Goal: Task Accomplishment & Management: Complete application form

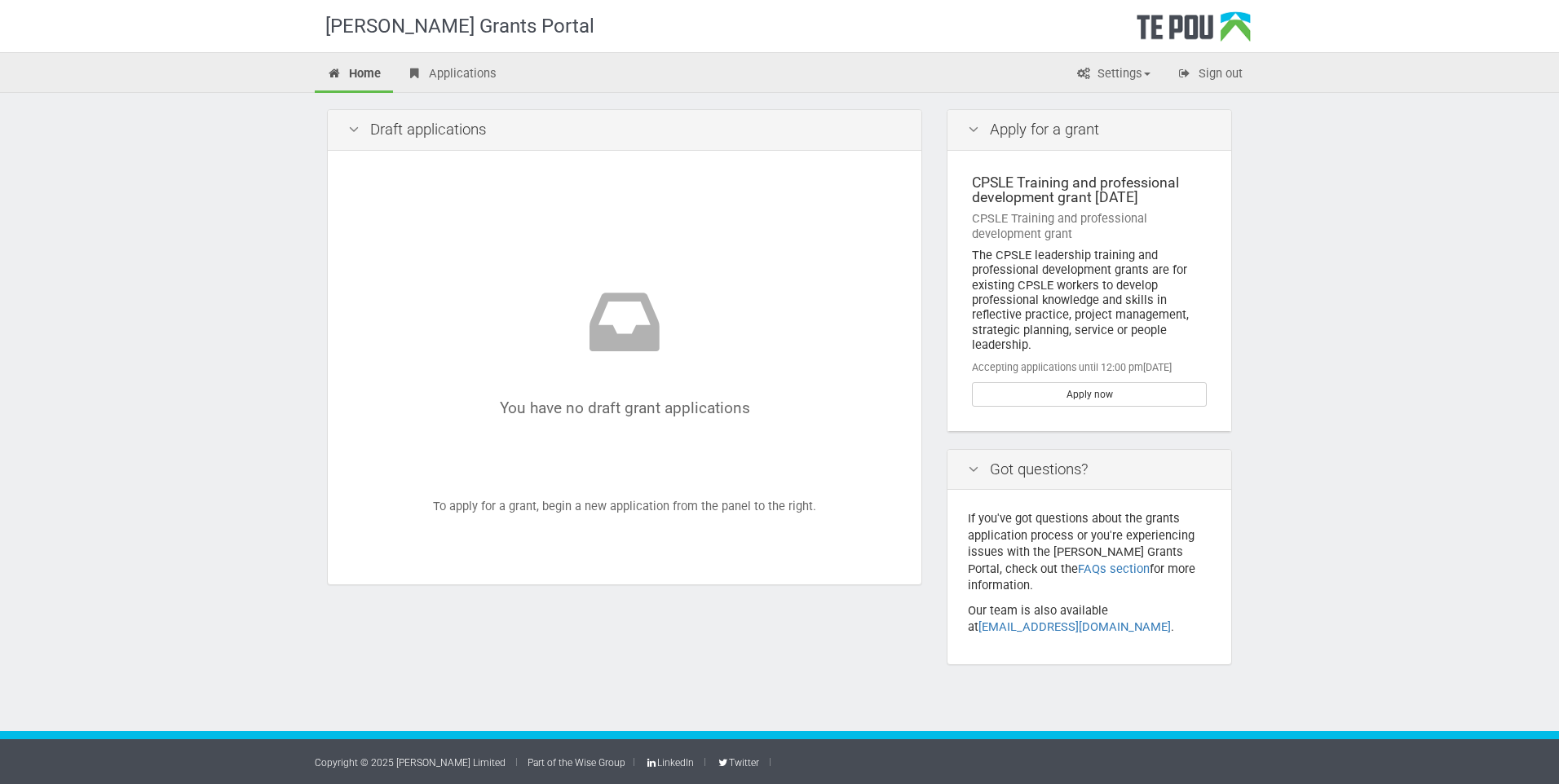
click at [1274, 756] on div "Copyright © 2025 [PERSON_NAME] Limited Part of the Wise Group LinkedIn Twitter" at bounding box center [780, 757] width 1559 height 53
click at [1037, 620] on link "[EMAIL_ADDRESS][DOMAIN_NAME]" at bounding box center [1074, 627] width 192 height 15
click at [1086, 397] on link "Apply now" at bounding box center [1089, 394] width 235 height 24
click at [1058, 398] on link "Apply now" at bounding box center [1089, 394] width 235 height 24
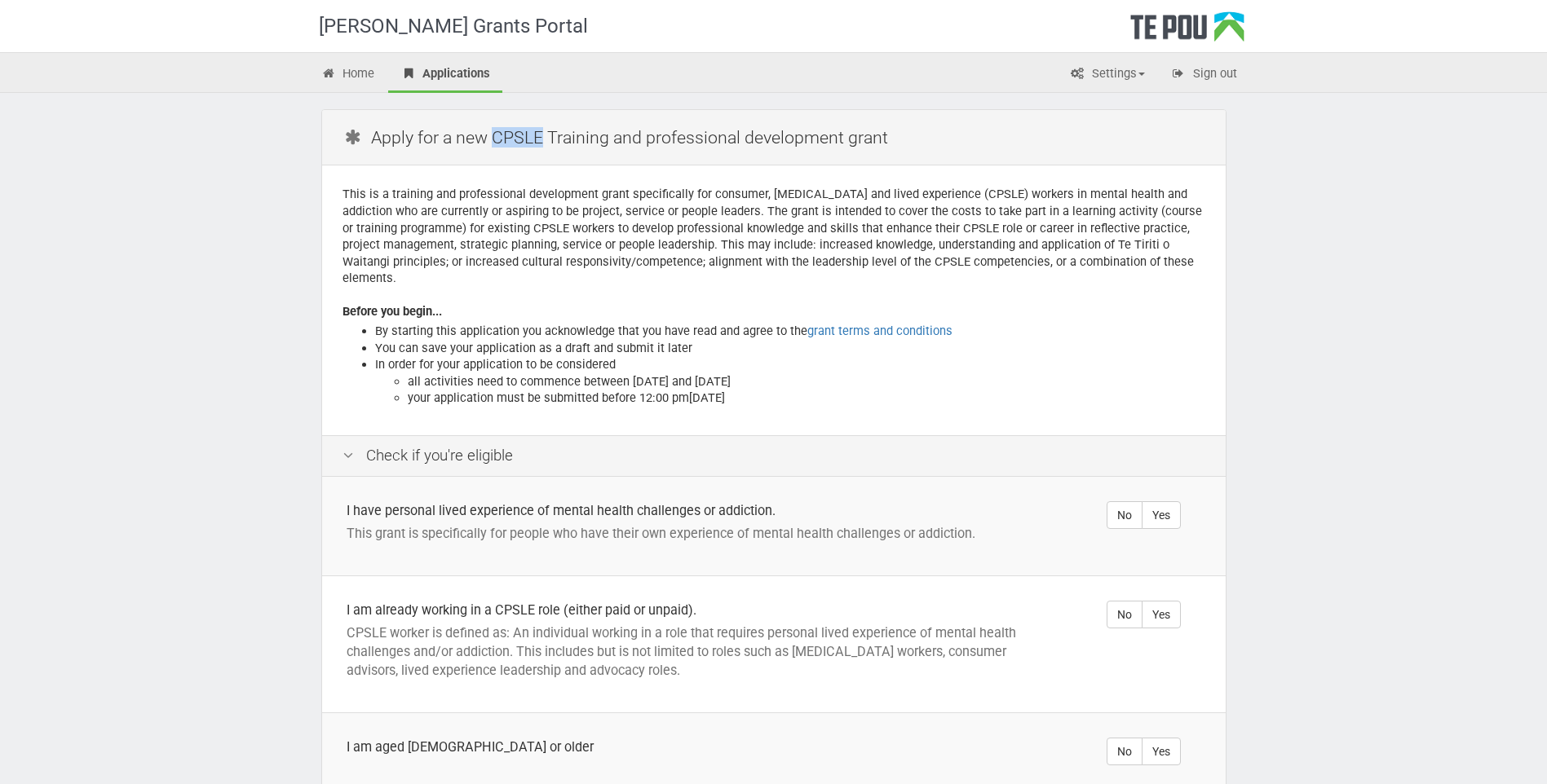
drag, startPoint x: 541, startPoint y: 134, endPoint x: 494, endPoint y: 140, distance: 47.4
click at [494, 140] on h2 "Apply for a new CPSLE Training and professional development grant" at bounding box center [778, 136] width 870 height 38
copy h2 "CPSLE"
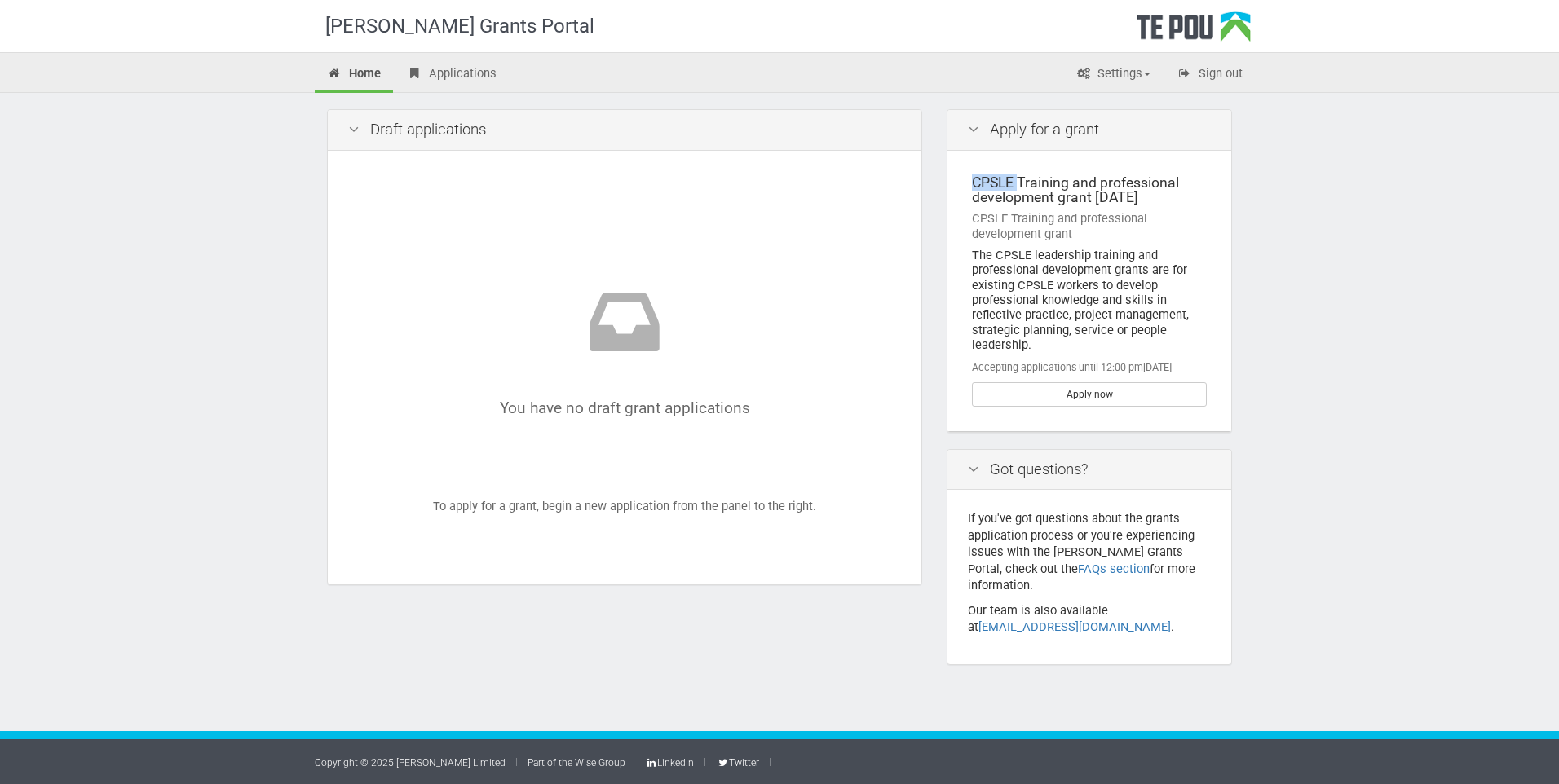
drag, startPoint x: 1017, startPoint y: 185, endPoint x: 974, endPoint y: 185, distance: 43.0
click at [974, 185] on div "CPSLE Training and professional development grant [DATE]" at bounding box center [1089, 190] width 235 height 31
copy div "CPSLE"
click at [1144, 81] on link "Settings" at bounding box center [1113, 75] width 99 height 36
click at [1119, 102] on link "Profile" at bounding box center [1099, 109] width 129 height 23
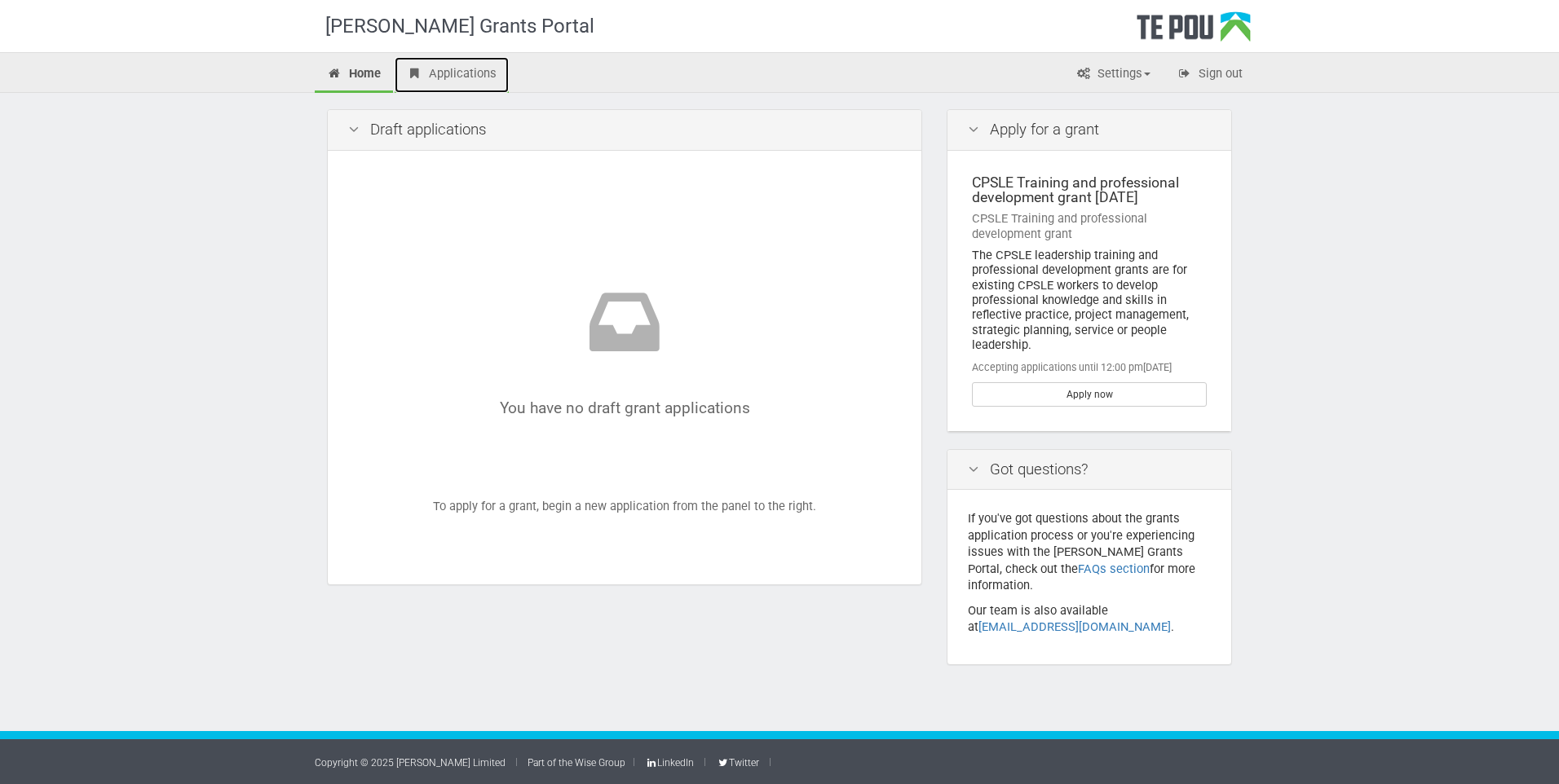
click at [450, 71] on link "Applications" at bounding box center [451, 75] width 114 height 36
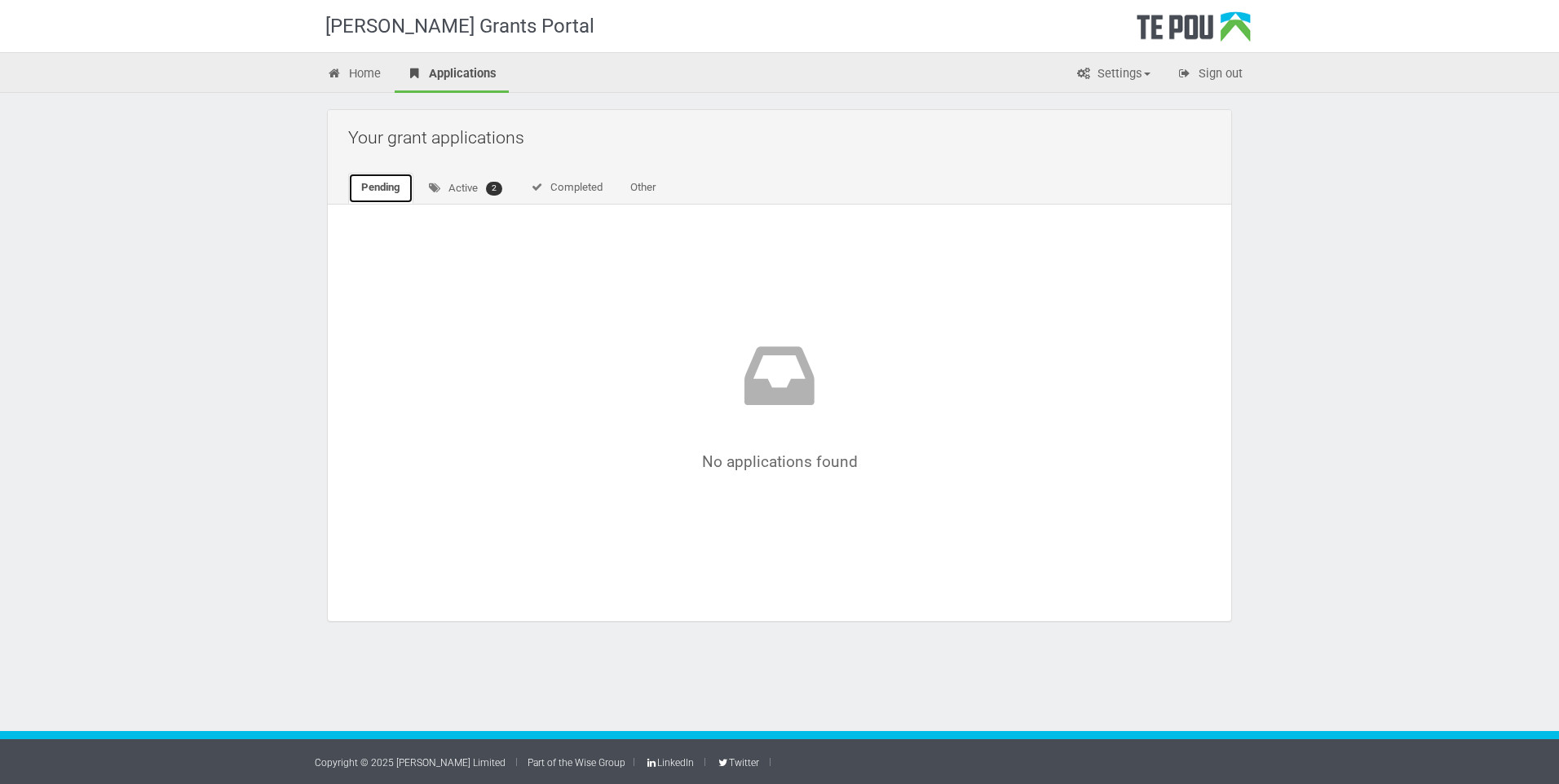
click at [391, 195] on link "Pending" at bounding box center [380, 187] width 65 height 31
click at [466, 194] on link "Active 2" at bounding box center [465, 188] width 100 height 32
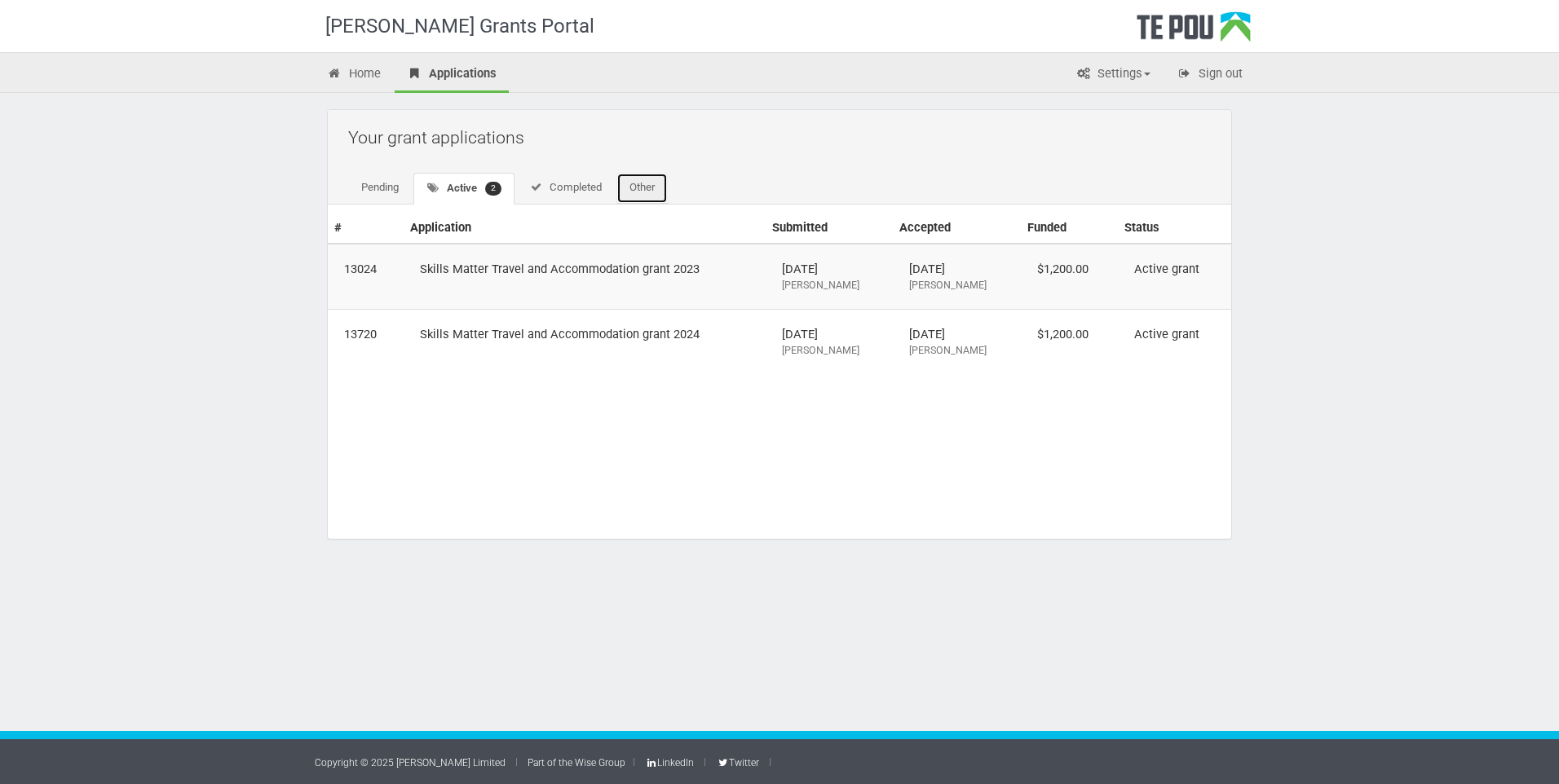
click at [653, 191] on link "Other" at bounding box center [641, 187] width 51 height 31
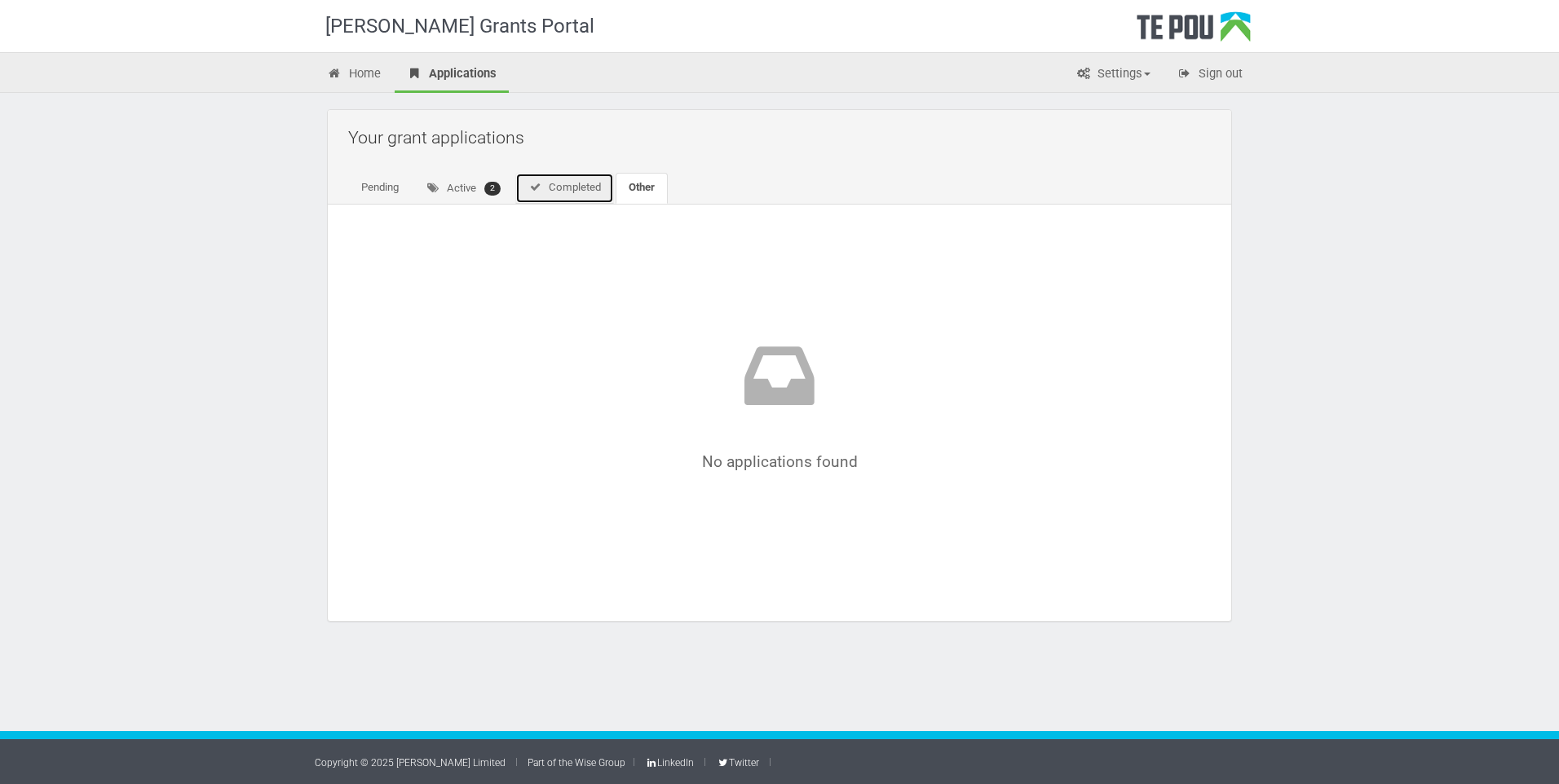
click at [570, 183] on link "Completed" at bounding box center [564, 187] width 98 height 31
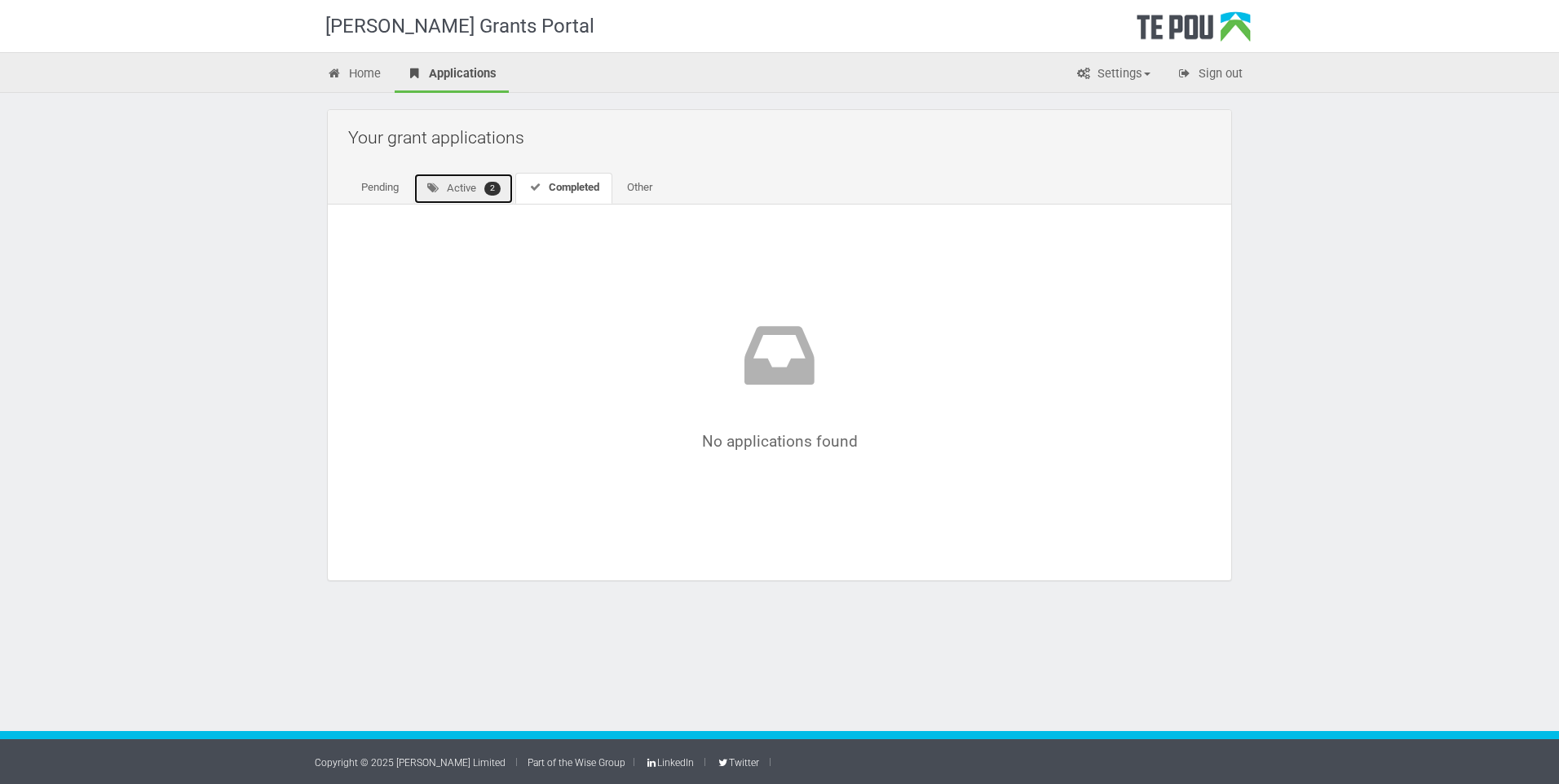
click at [468, 191] on link "Active 2" at bounding box center [463, 188] width 100 height 32
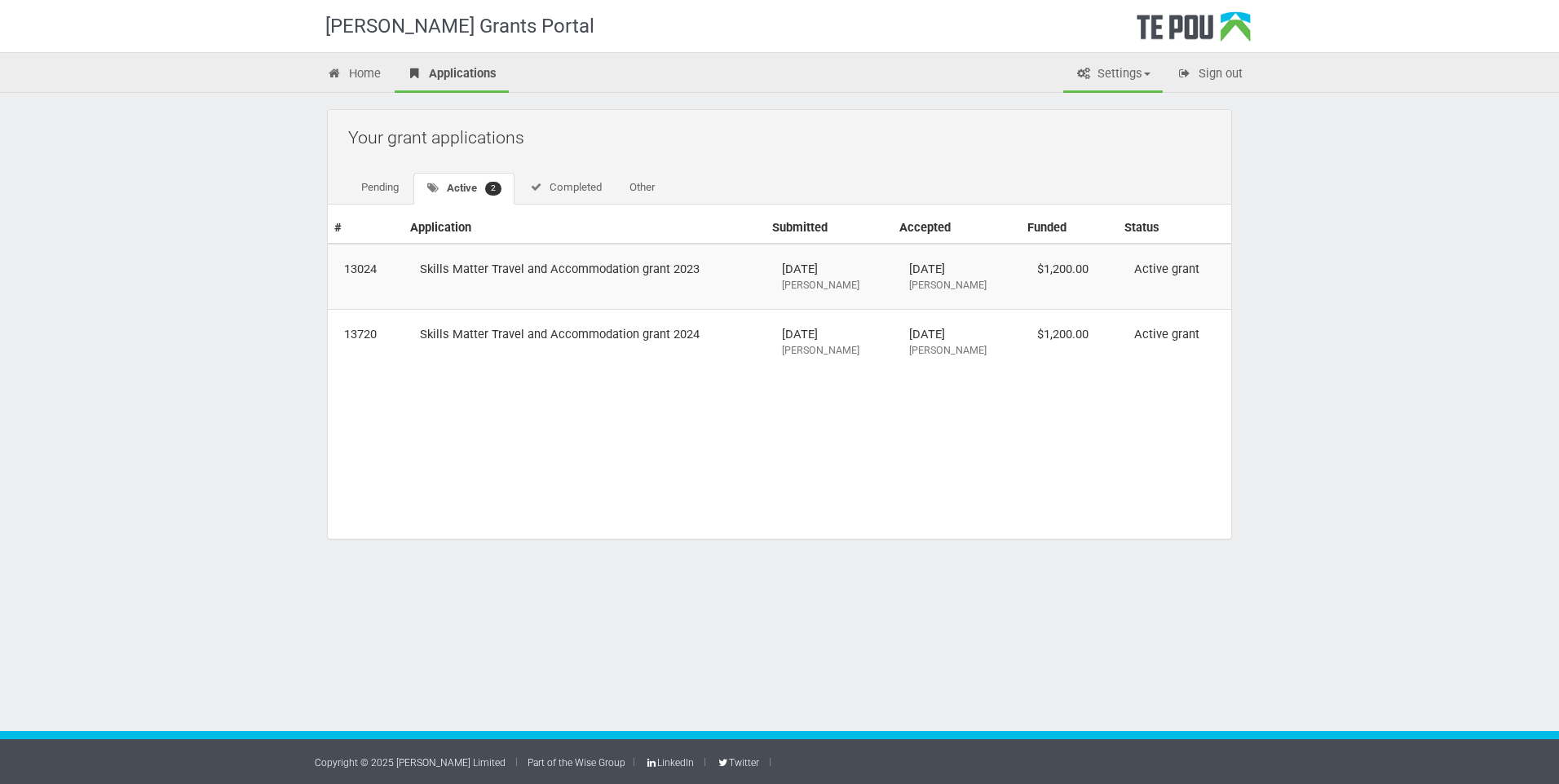
click at [1105, 78] on link "Settings" at bounding box center [1113, 75] width 99 height 36
drag, startPoint x: 215, startPoint y: 249, endPoint x: 258, endPoint y: 191, distance: 72.2
click at [215, 249] on div "Te Pou Grants Portal Home Applications Settings Profile My account FAQs Sign ou…" at bounding box center [780, 392] width 1559 height 784
click at [350, 72] on link "Home" at bounding box center [354, 75] width 78 height 36
